Goal: Task Accomplishment & Management: Use online tool/utility

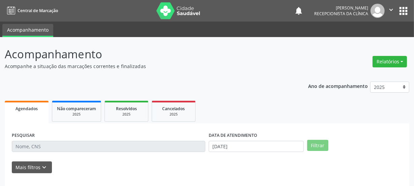
scroll to position [30, 0]
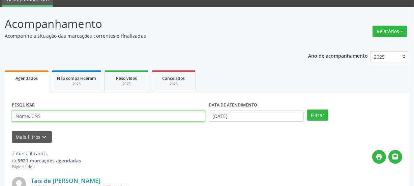
drag, startPoint x: 90, startPoint y: 116, endPoint x: 96, endPoint y: 124, distance: 10.8
click at [90, 116] on input "text" at bounding box center [108, 115] width 193 height 11
type input "707105818560520"
click at [307, 109] on button "Filtrar" at bounding box center [317, 114] width 21 height 11
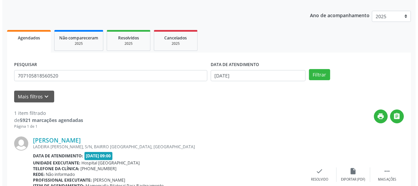
scroll to position [117, 0]
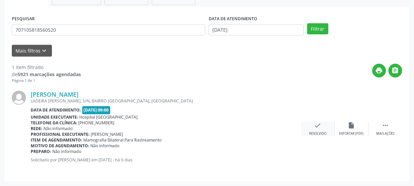
click at [321, 124] on div "check Resolvido" at bounding box center [318, 129] width 34 height 14
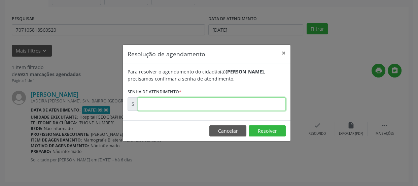
click at [259, 104] on input "text" at bounding box center [212, 103] width 148 height 13
type input "00173663"
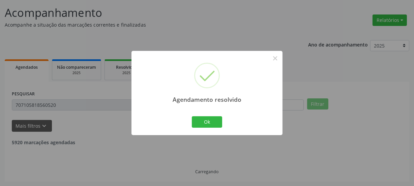
scroll to position [20, 0]
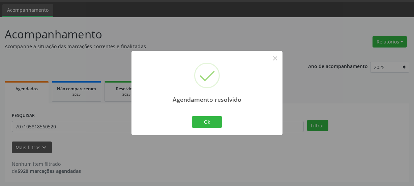
click at [201, 130] on div "Agendamento resolvido × Ok Cancel" at bounding box center [206, 93] width 151 height 84
click at [214, 122] on button "Ok" at bounding box center [207, 121] width 30 height 11
